Goal: Task Accomplishment & Management: Manage account settings

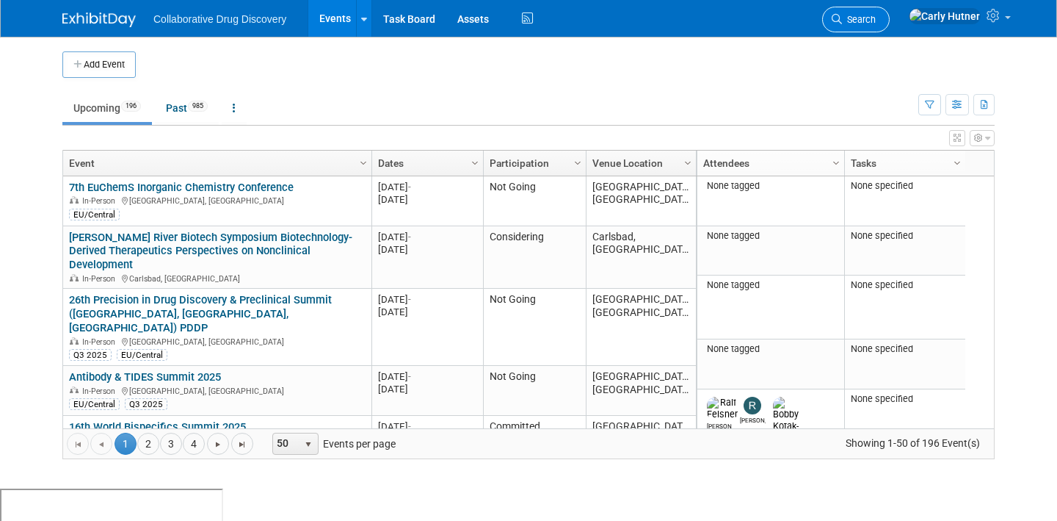
click at [876, 21] on span "Search" at bounding box center [859, 19] width 34 height 11
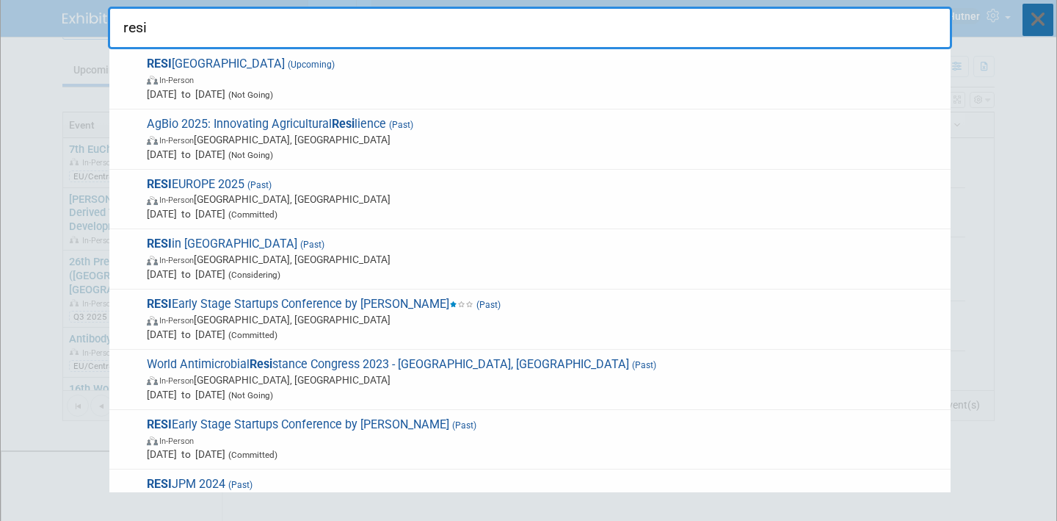
type input "resi"
click at [1040, 29] on icon at bounding box center [1038, 20] width 31 height 32
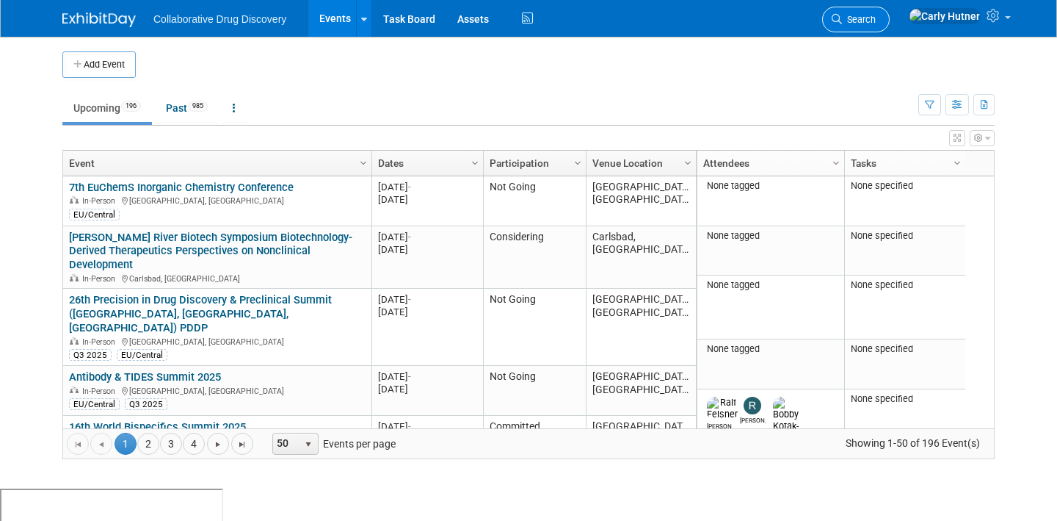
click at [876, 19] on span "Search" at bounding box center [859, 19] width 34 height 11
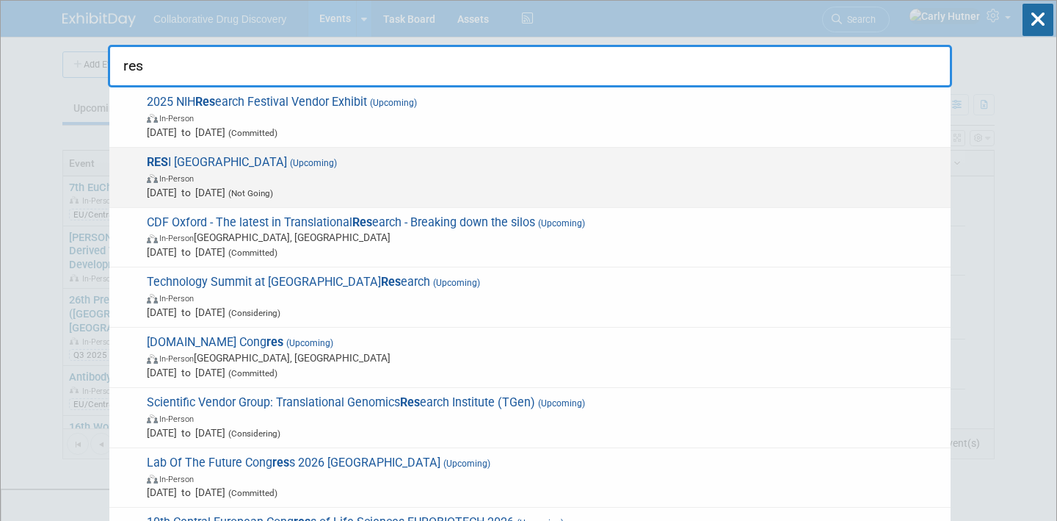
type input "res"
click at [460, 195] on span "Sep 17, 2025 to Sep 17, 2025 (Not Going)" at bounding box center [545, 192] width 797 height 15
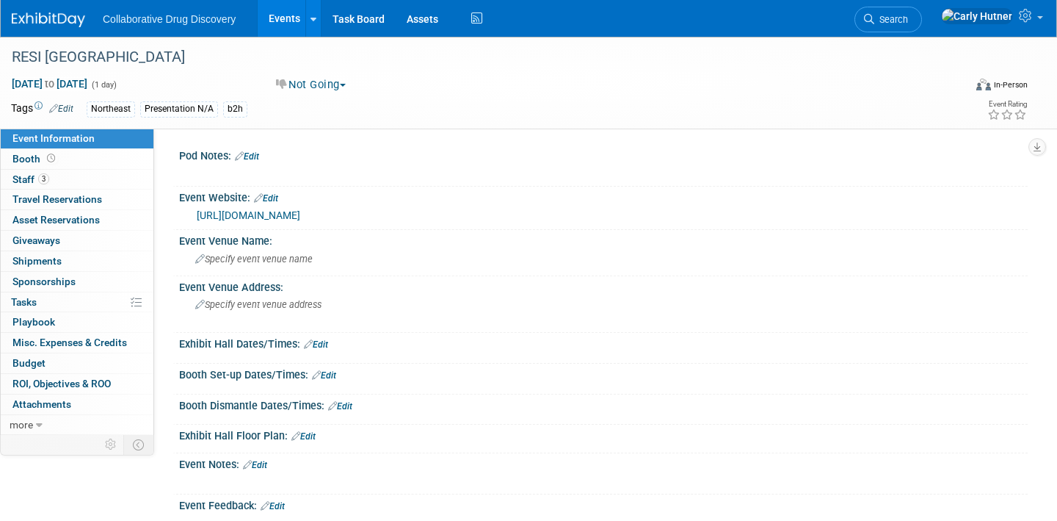
click at [328, 89] on button "Not Going" at bounding box center [311, 84] width 81 height 15
click at [335, 111] on link "Committed" at bounding box center [330, 108] width 116 height 21
